Goal: Information Seeking & Learning: Find specific fact

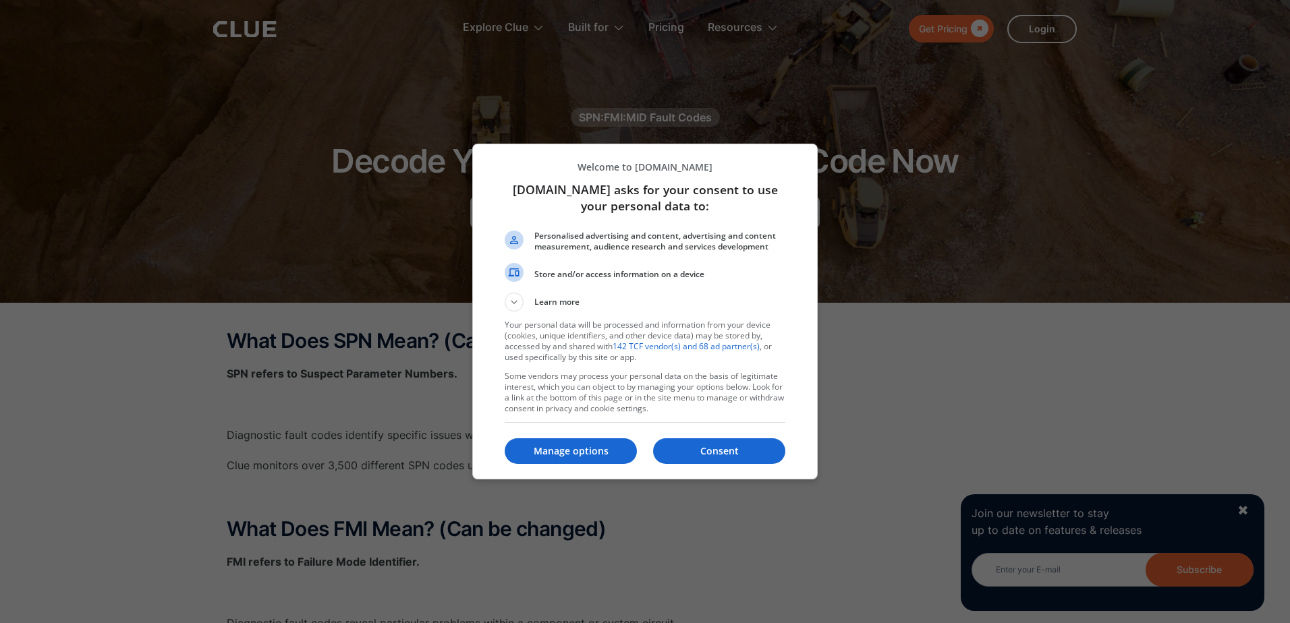
click at [1279, 127] on div at bounding box center [645, 311] width 1290 height 623
click at [582, 453] on p "Manage options" at bounding box center [571, 451] width 132 height 13
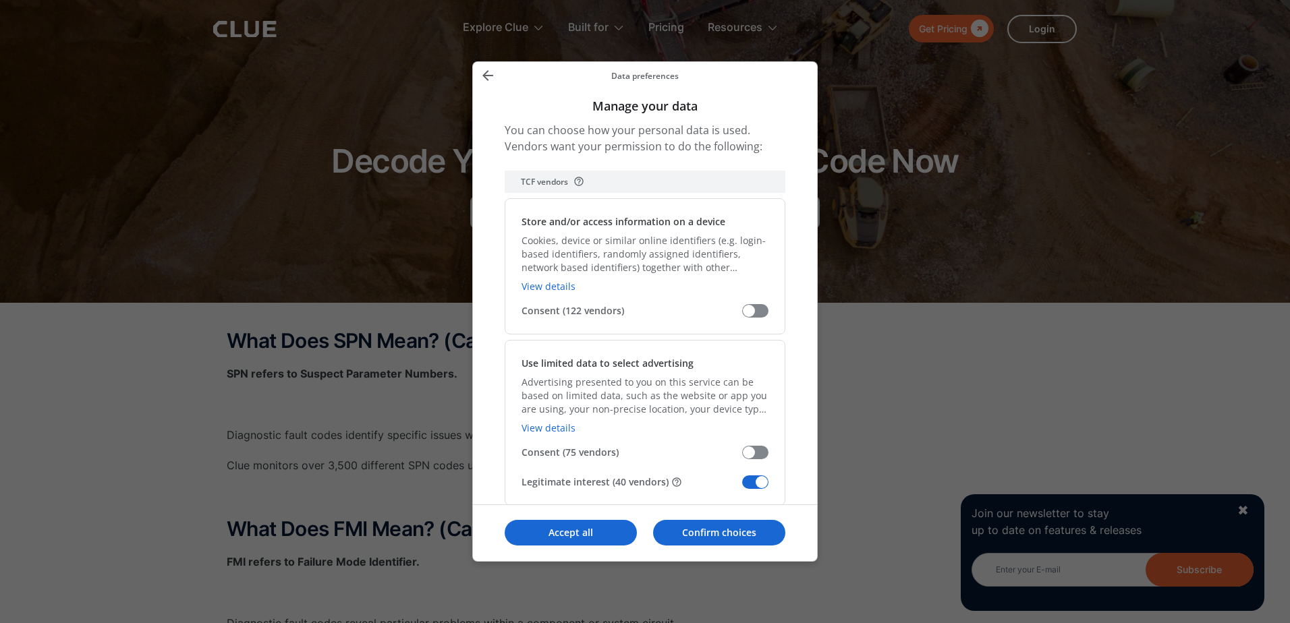
click at [484, 74] on icon "Back" at bounding box center [488, 75] width 16 height 16
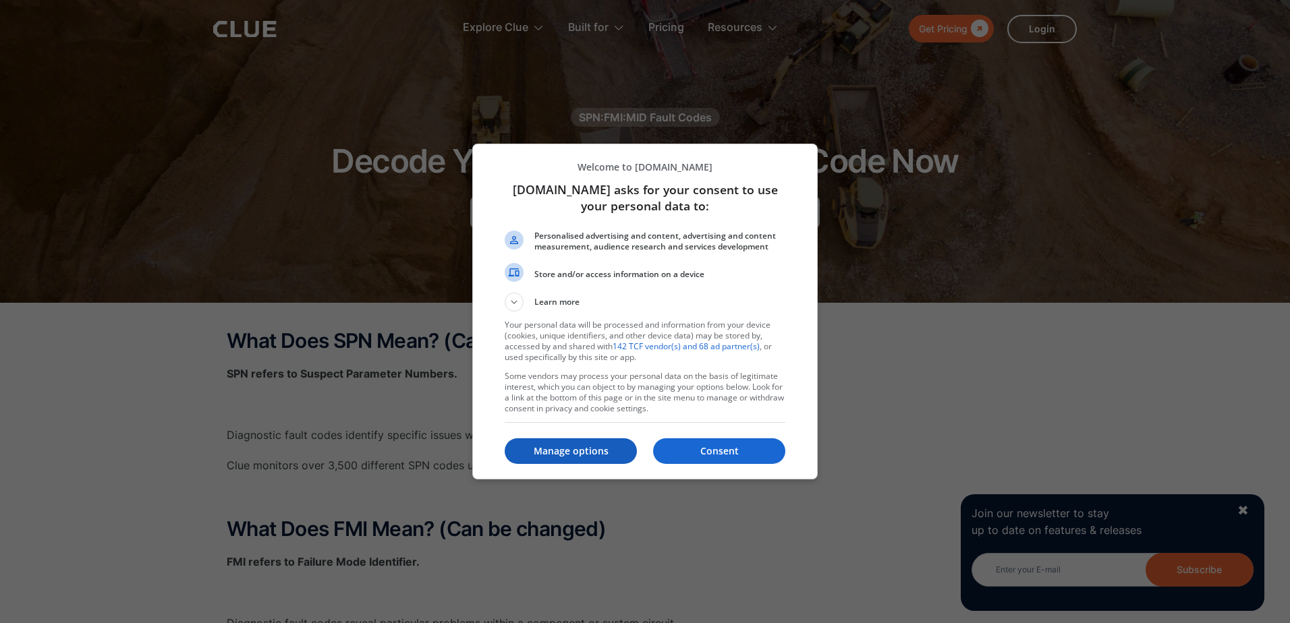
click at [574, 455] on p "Manage options" at bounding box center [571, 451] width 132 height 13
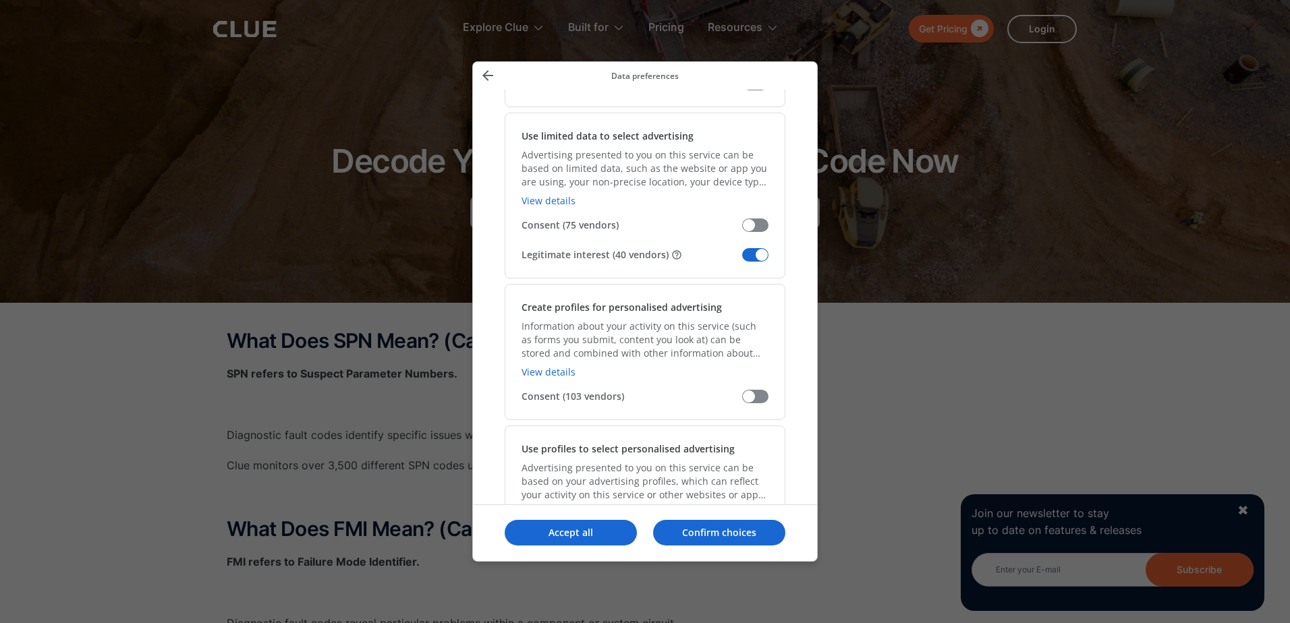
scroll to position [239, 0]
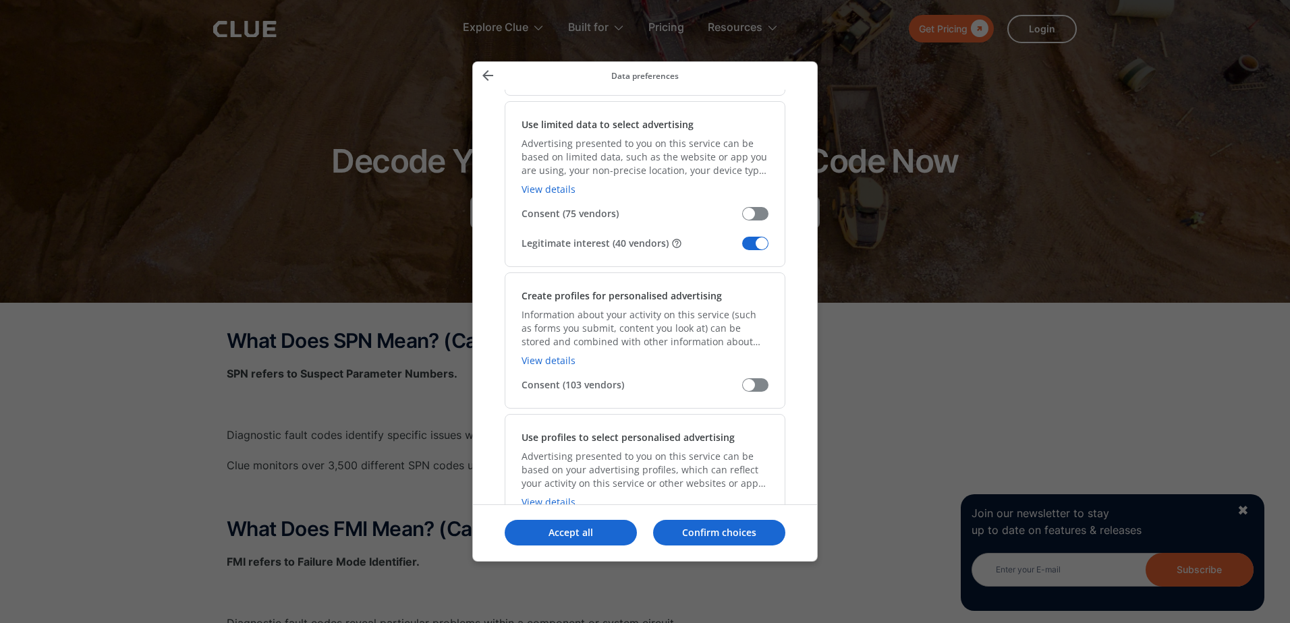
click at [748, 243] on span "Manage your data" at bounding box center [755, 243] width 26 height 13
click at [742, 248] on input "Legitimate interest (40 vendors)" at bounding box center [742, 248] width 0 height 0
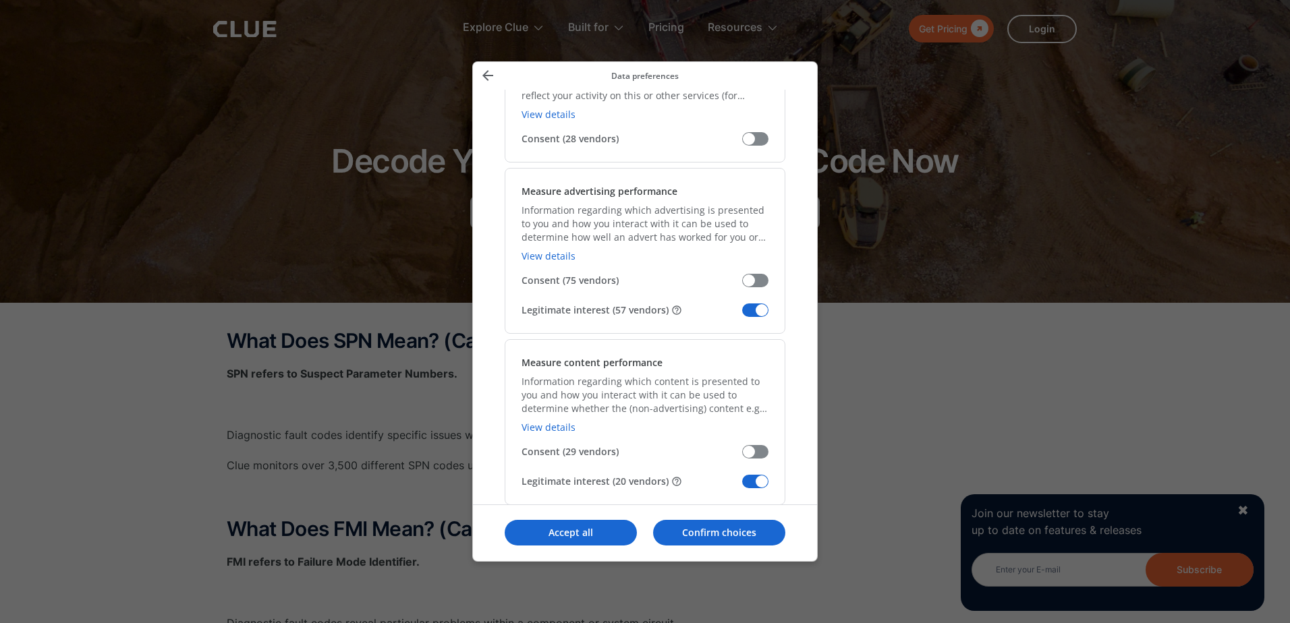
scroll to position [971, 0]
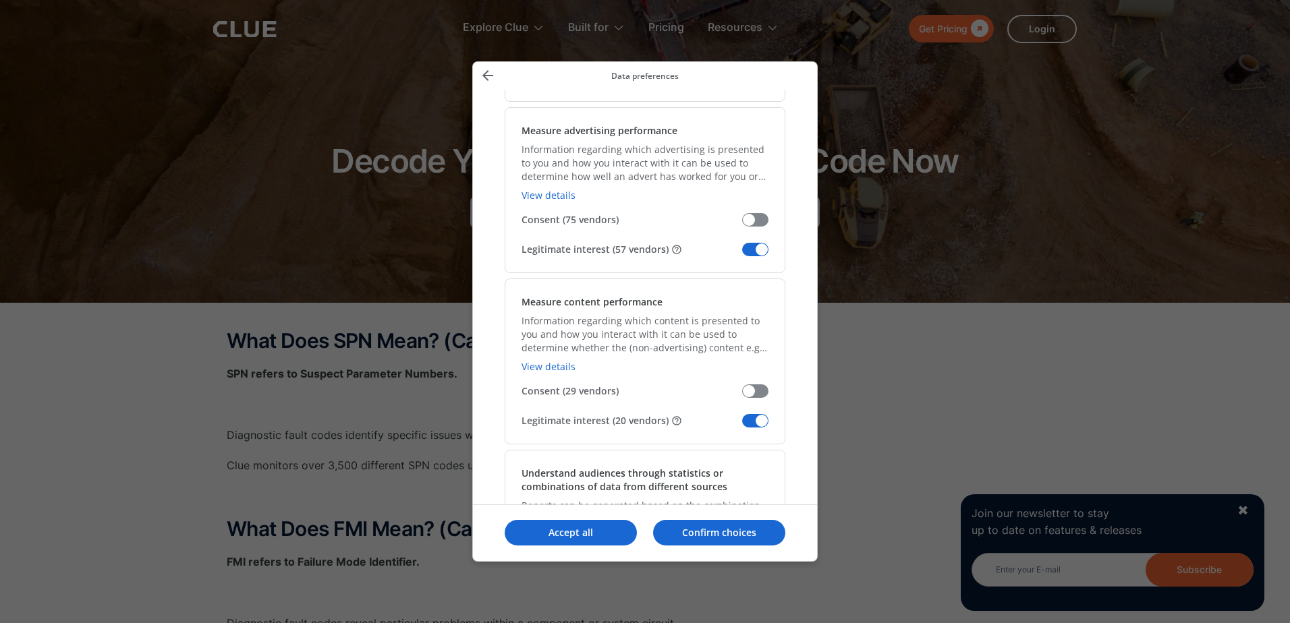
click at [752, 248] on span "Manage your data" at bounding box center [755, 249] width 26 height 13
click at [742, 254] on input "Legitimate interest (57 vendors)" at bounding box center [742, 254] width 0 height 0
click at [744, 426] on span "Manage your data" at bounding box center [755, 420] width 26 height 13
click at [742, 426] on input "Legitimate interest (20 vendors)" at bounding box center [742, 426] width 0 height 0
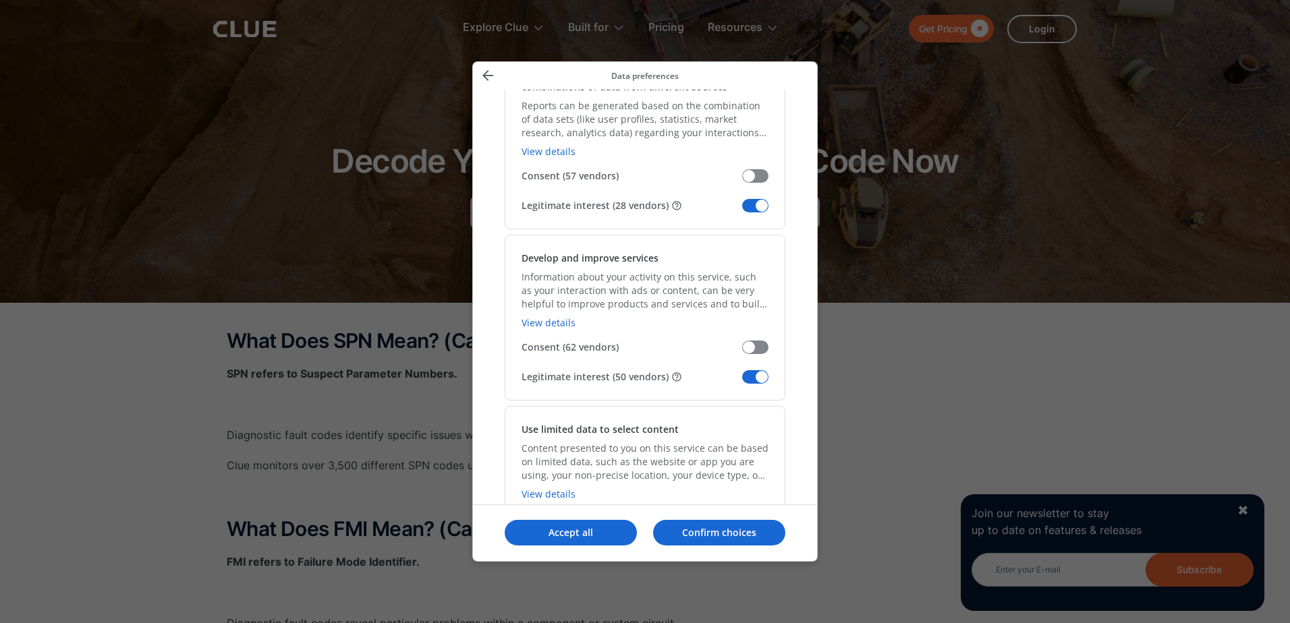
scroll to position [1410, 0]
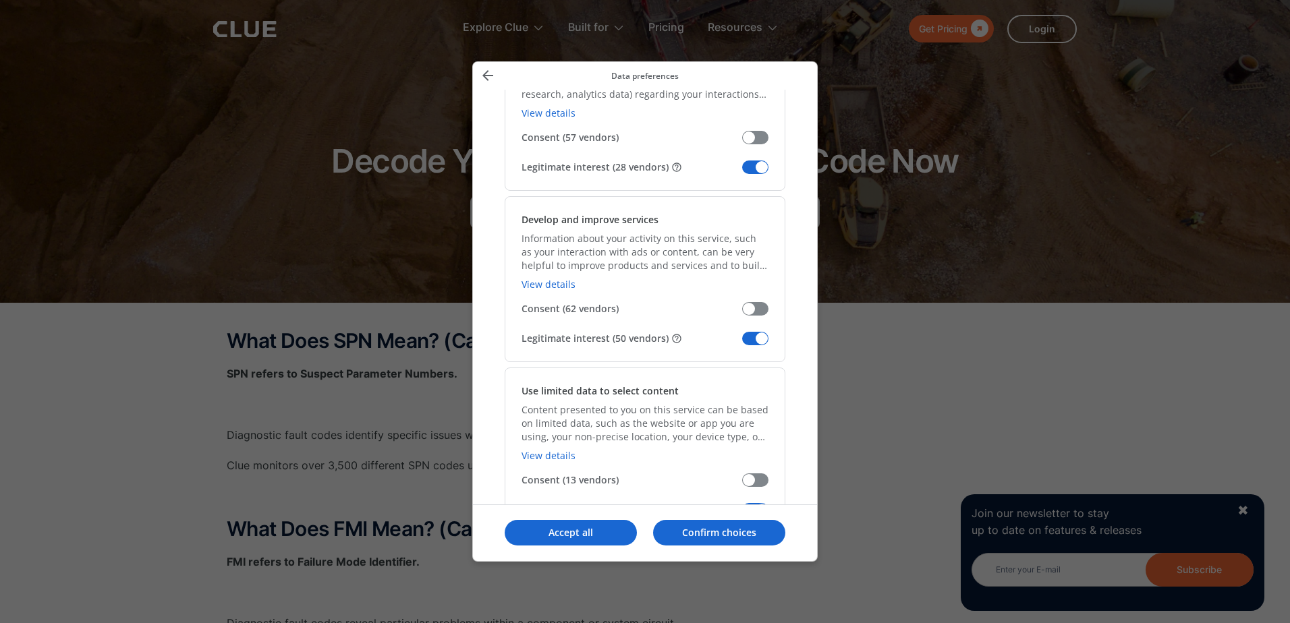
click at [746, 165] on span "Manage your data" at bounding box center [755, 167] width 26 height 13
click at [742, 172] on input "Legitimate interest (28 vendors)" at bounding box center [742, 172] width 0 height 0
click at [746, 337] on span "Manage your data" at bounding box center [755, 338] width 26 height 13
click at [742, 343] on input "Legitimate interest (50 vendors)" at bounding box center [742, 343] width 0 height 0
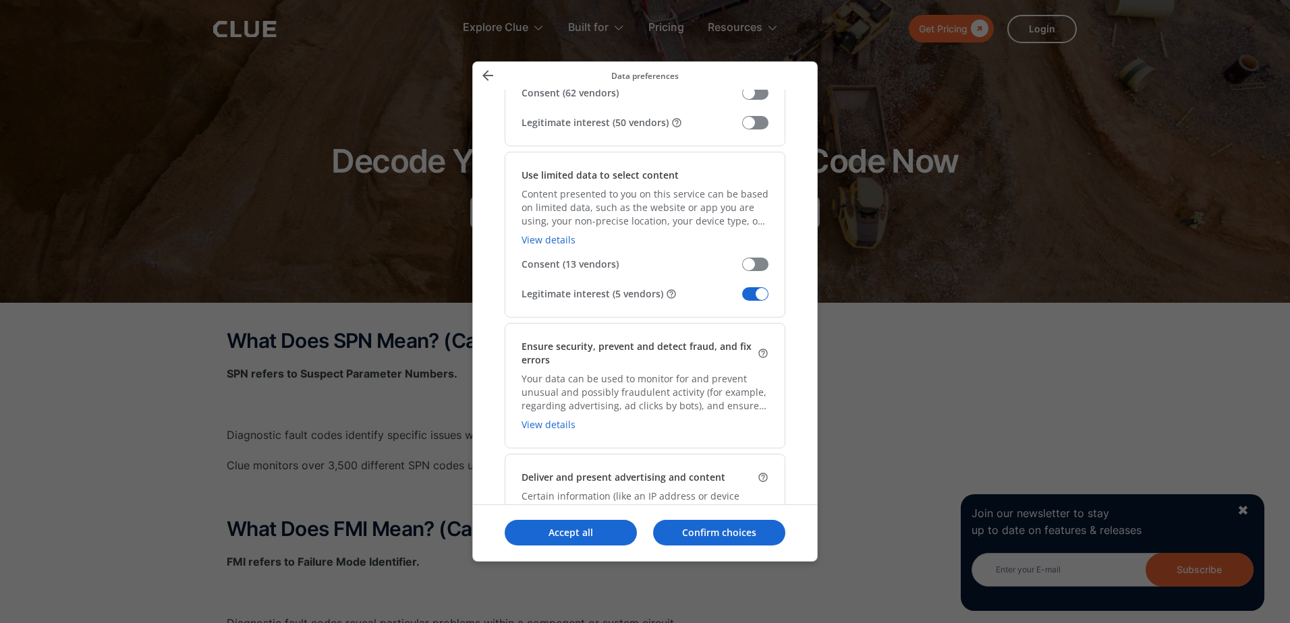
scroll to position [1715, 0]
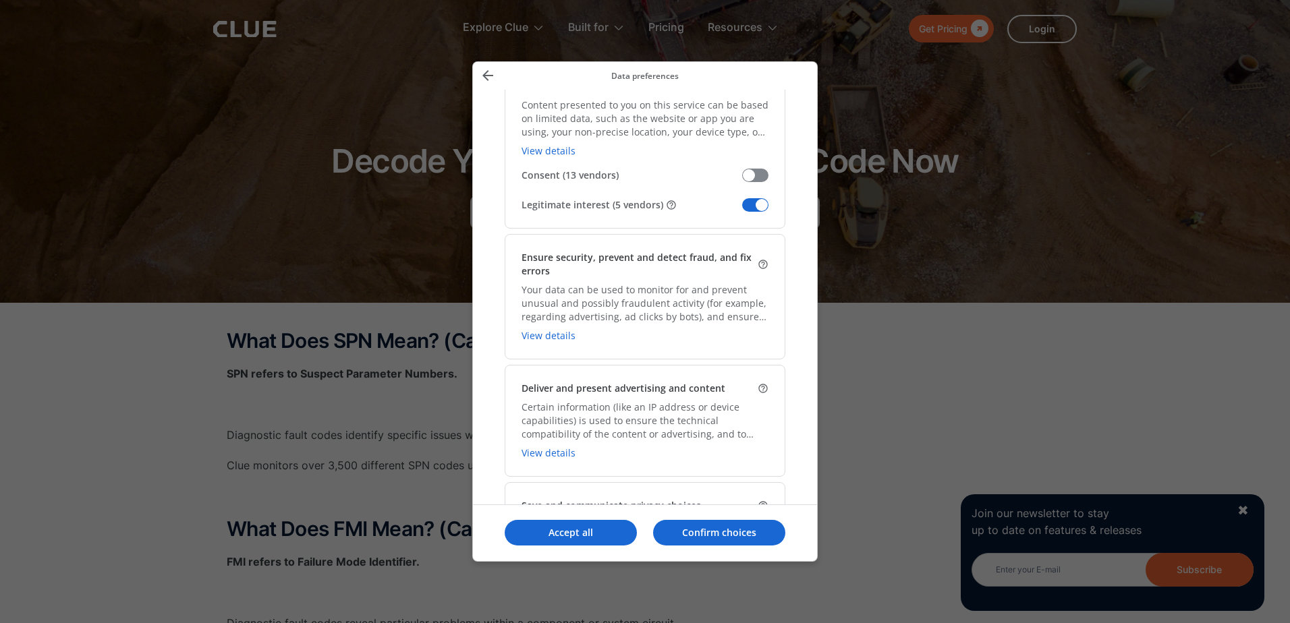
click at [746, 212] on span "Manage your data" at bounding box center [755, 204] width 26 height 13
click at [742, 210] on input "Legitimate interest (5 vendors)" at bounding box center [742, 210] width 0 height 0
click at [746, 208] on span "Manage your data" at bounding box center [755, 204] width 26 height 13
click at [742, 210] on input "Legitimate interest (5 vendors)" at bounding box center [742, 210] width 0 height 0
click at [746, 208] on span "Manage your data" at bounding box center [755, 204] width 26 height 13
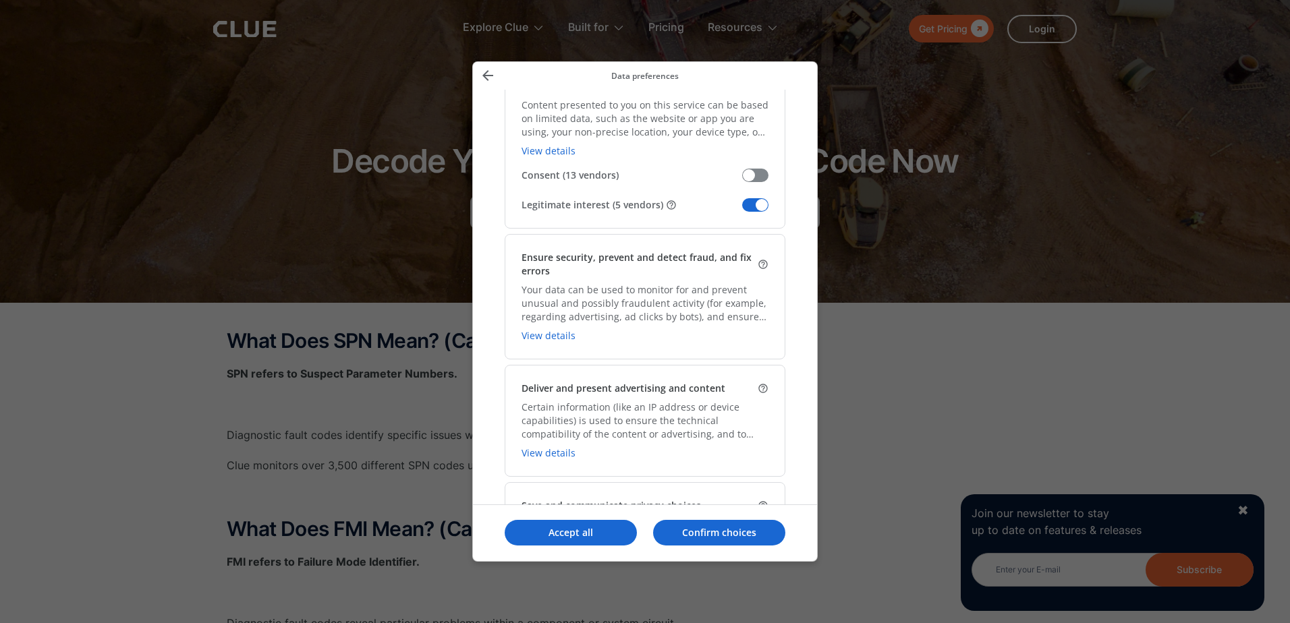
click at [742, 210] on input "Legitimate interest (5 vendors)" at bounding box center [742, 210] width 0 height 0
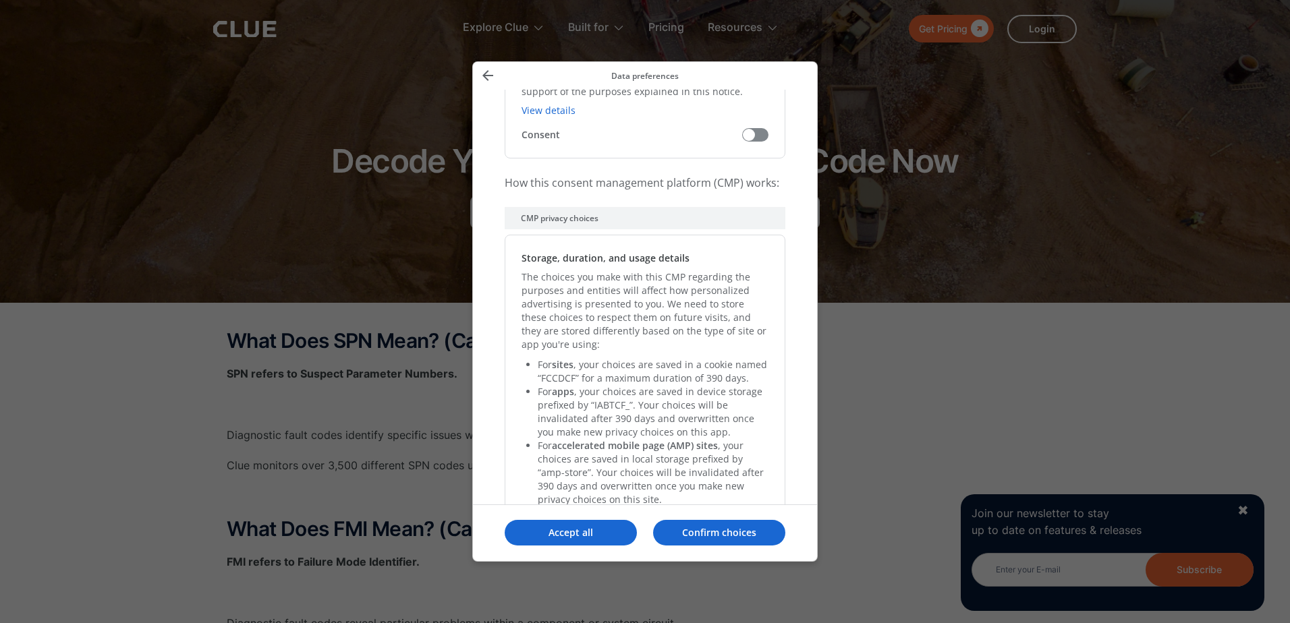
scroll to position [2741, 0]
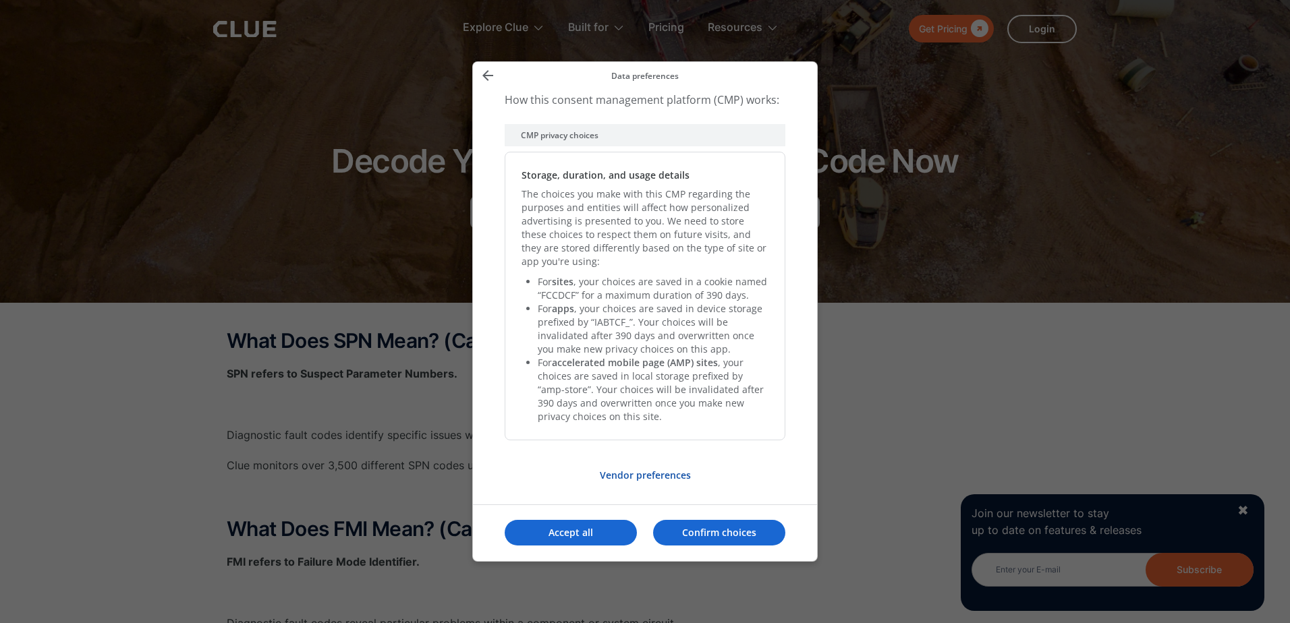
click at [655, 470] on p "Vendor preferences" at bounding box center [645, 475] width 281 height 13
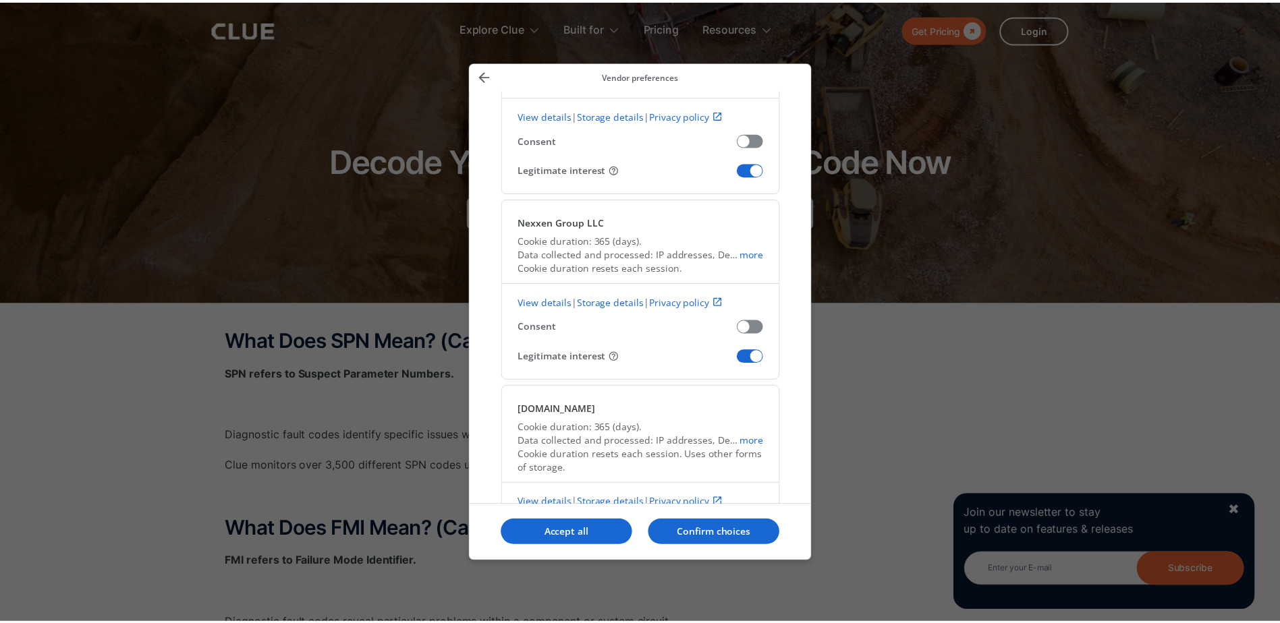
scroll to position [2842, 0]
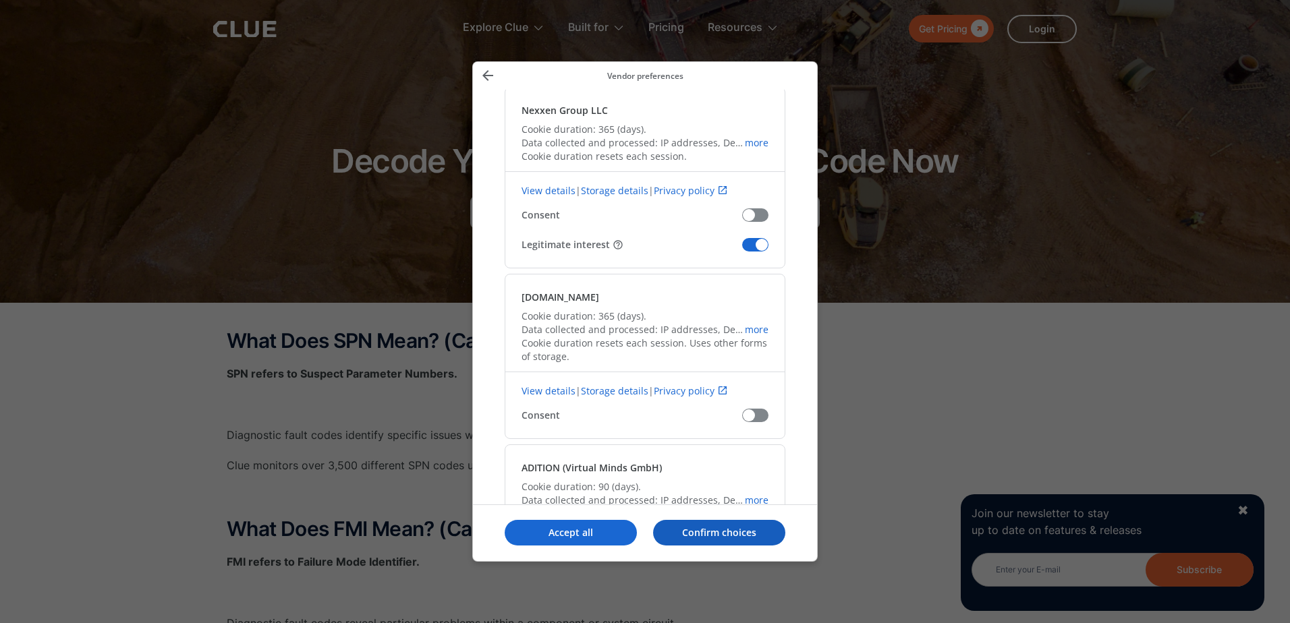
click at [711, 538] on p "Confirm choices" at bounding box center [719, 532] width 132 height 13
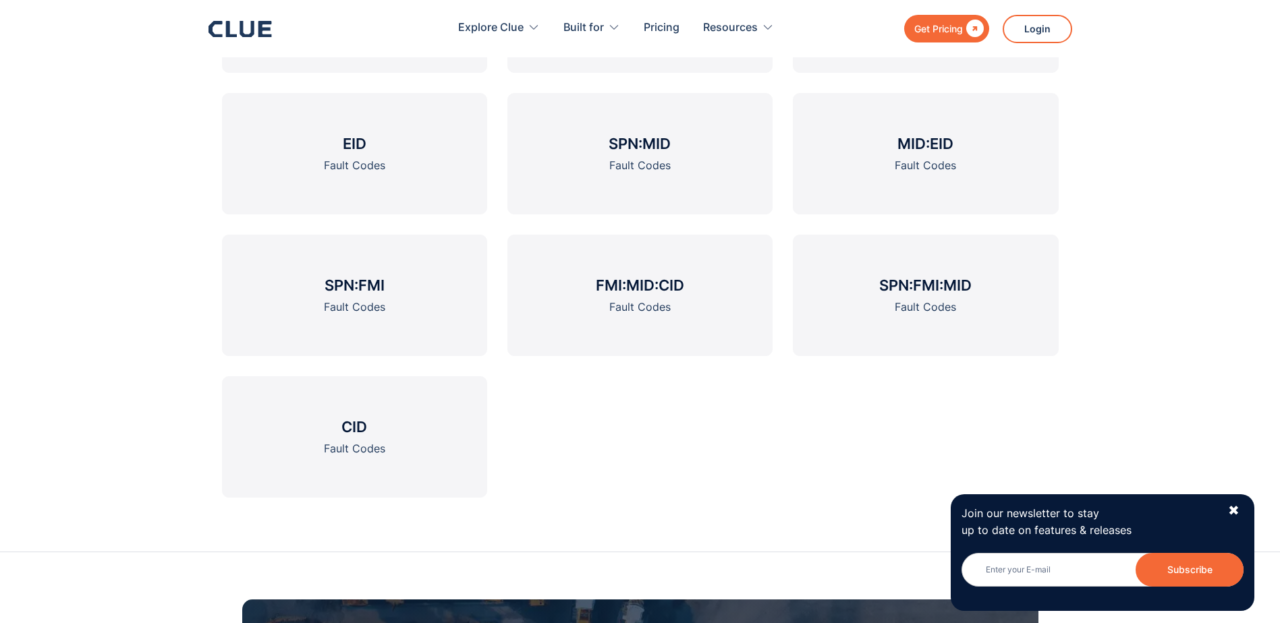
scroll to position [2121, 0]
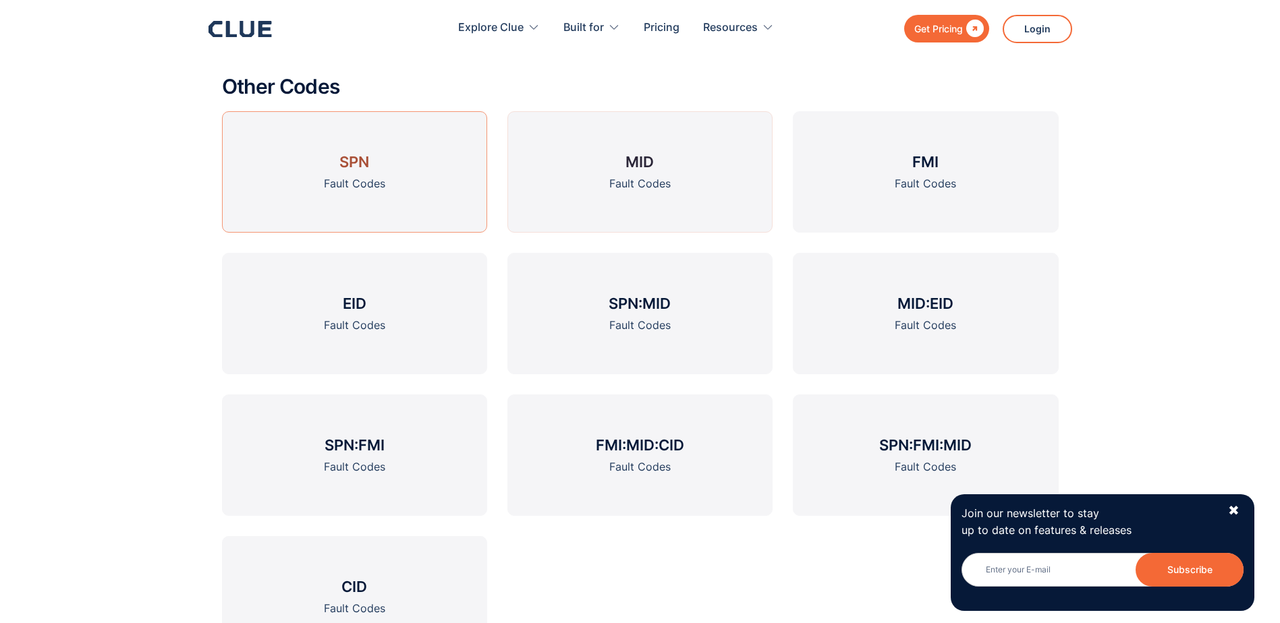
click at [368, 163] on h3 "SPN" at bounding box center [354, 162] width 30 height 20
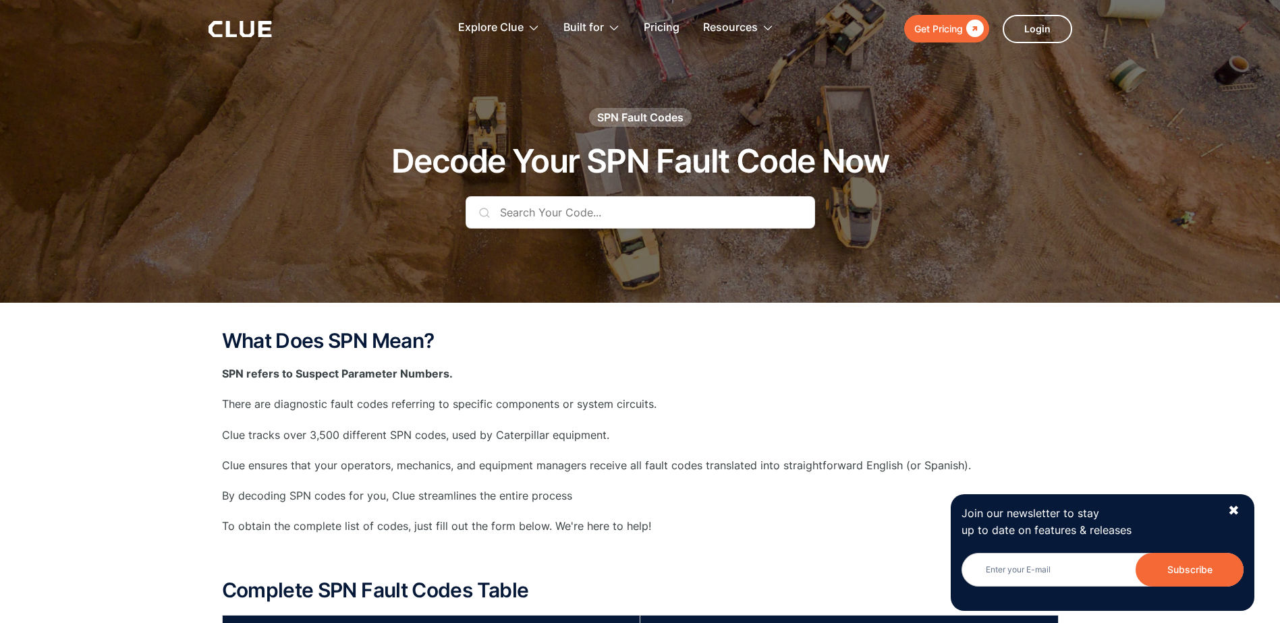
click at [589, 211] on input "text" at bounding box center [641, 212] width 350 height 32
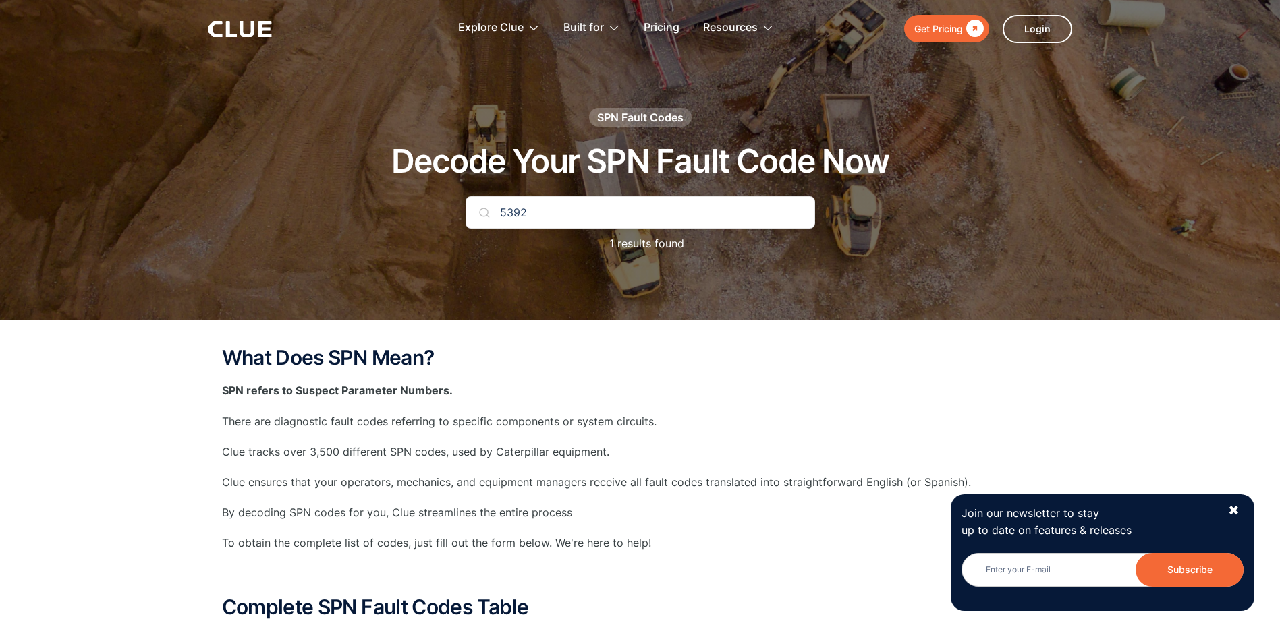
type input "5392"
drag, startPoint x: 559, startPoint y: 211, endPoint x: 416, endPoint y: 211, distance: 142.4
click at [416, 211] on div "SPN Fault Codes Decode Your SPN Fault Code Now 5392 1 results found" at bounding box center [640, 187] width 796 height 158
type input "3223"
drag, startPoint x: 572, startPoint y: 211, endPoint x: 428, endPoint y: 203, distance: 144.0
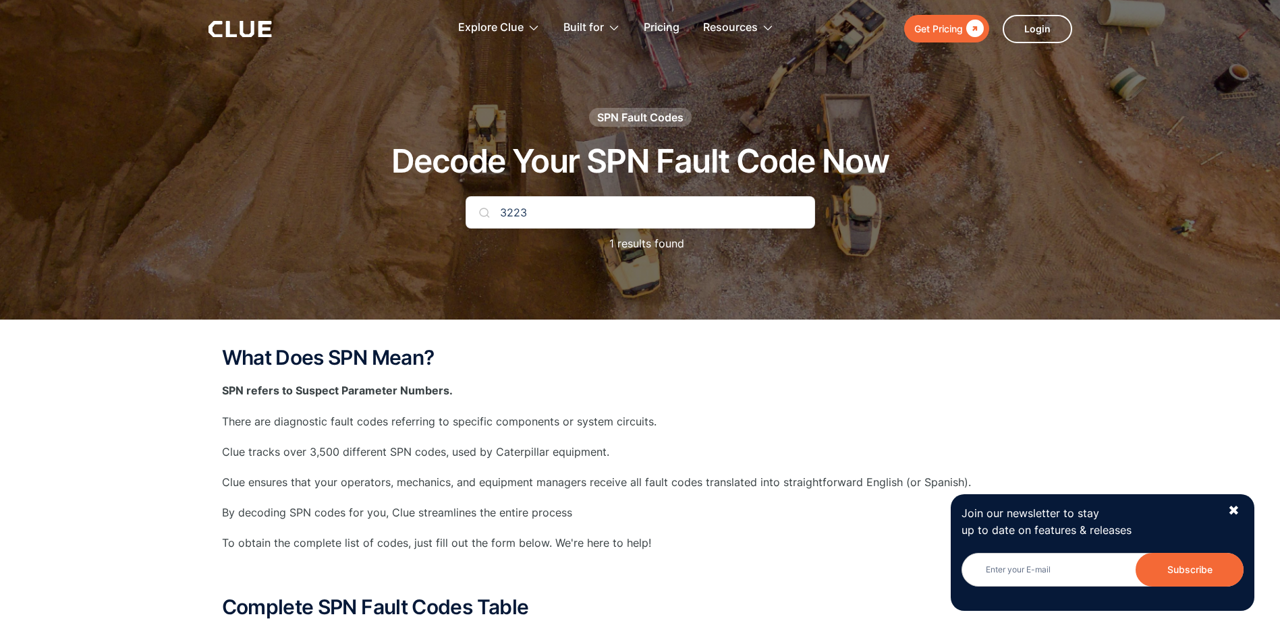
click at [428, 203] on div "SPN Fault Codes Decode Your SPN Fault Code Now 3223 1 results found" at bounding box center [640, 187] width 796 height 158
type input "3216"
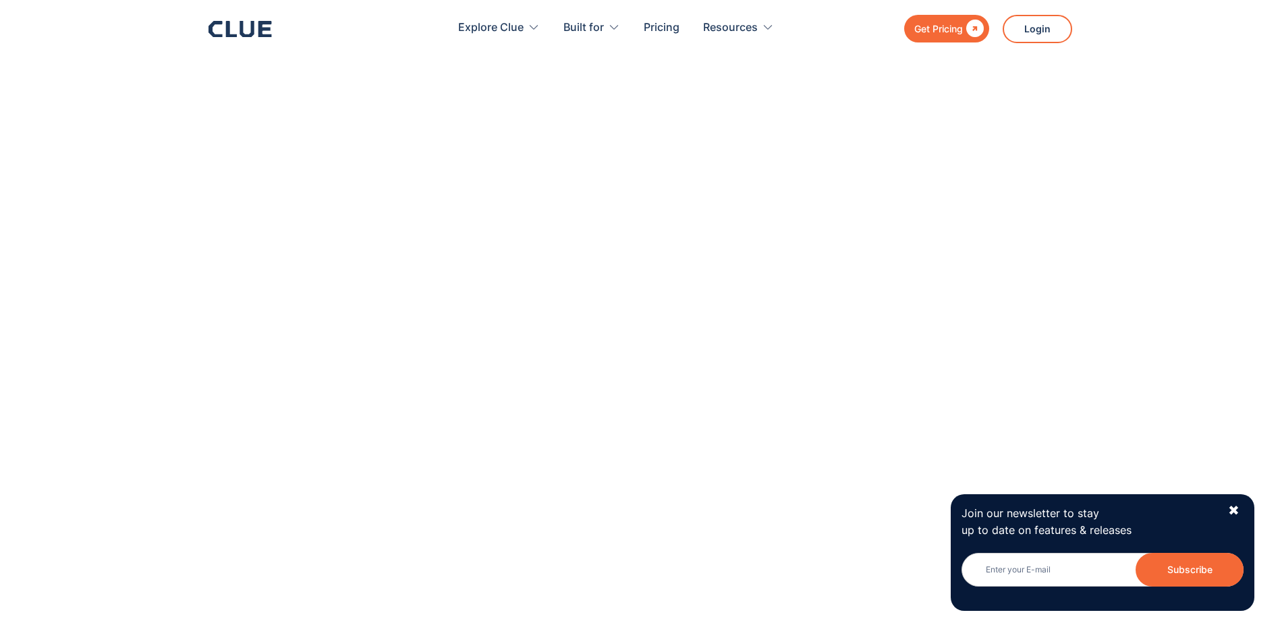
scroll to position [540, 0]
